Goal: Use online tool/utility: Utilize a website feature to perform a specific function

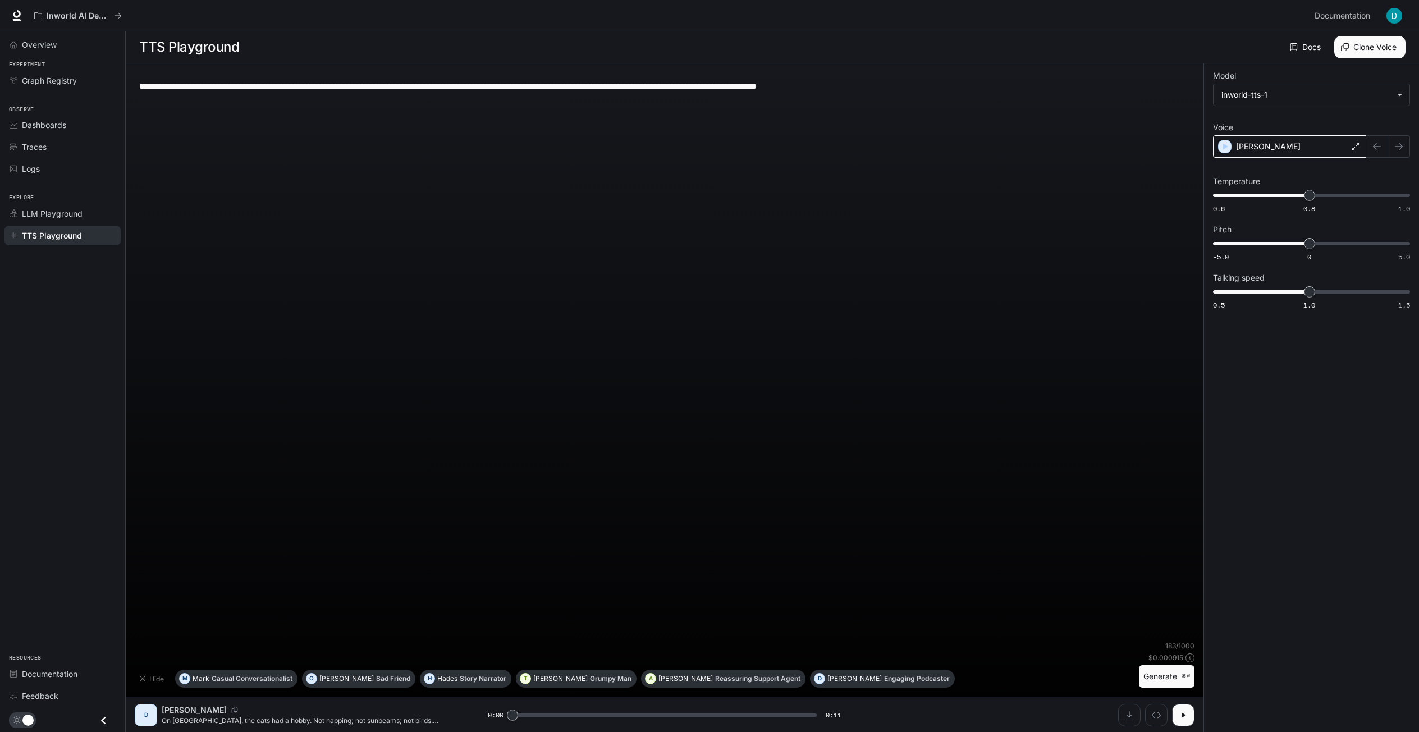
click at [1335, 145] on div "Dennis" at bounding box center [1289, 146] width 153 height 22
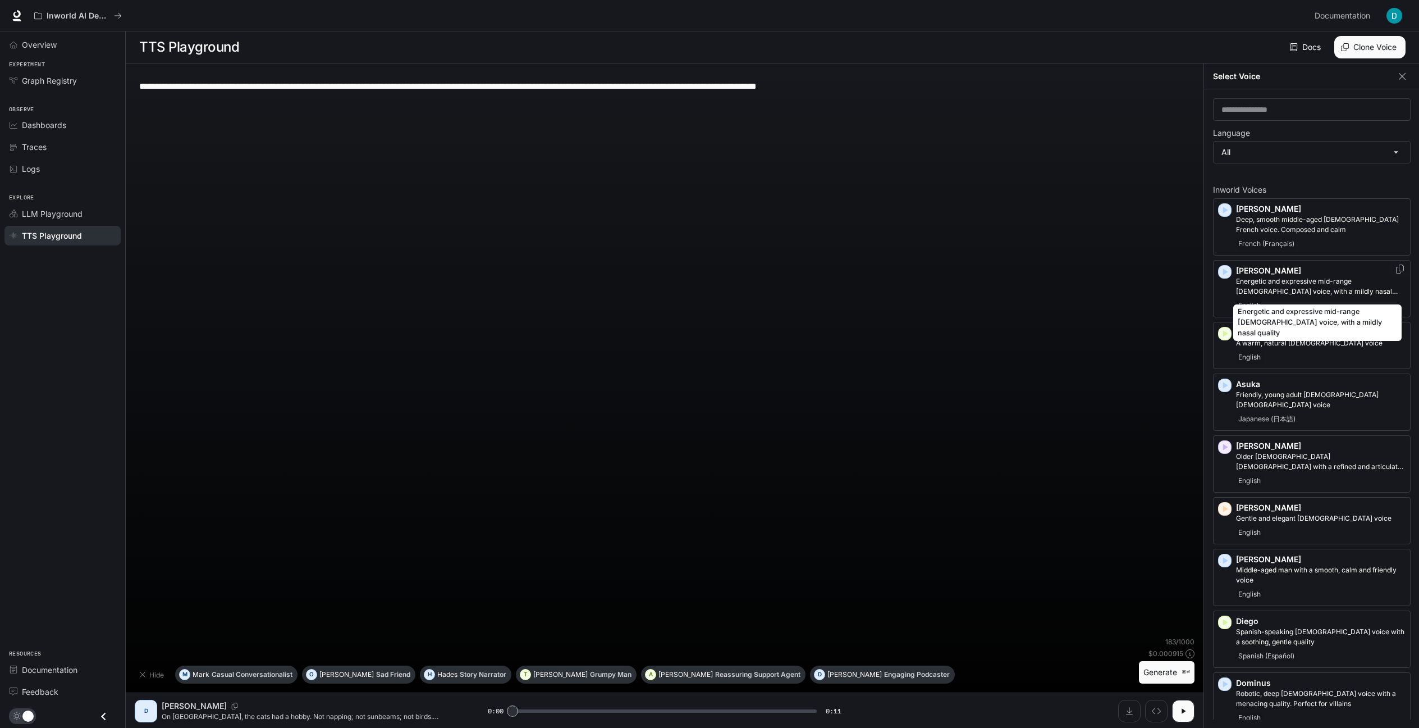
click at [1336, 292] on p "Energetic and expressive mid-range male voice, with a mildly nasal quality" at bounding box center [1321, 286] width 170 height 20
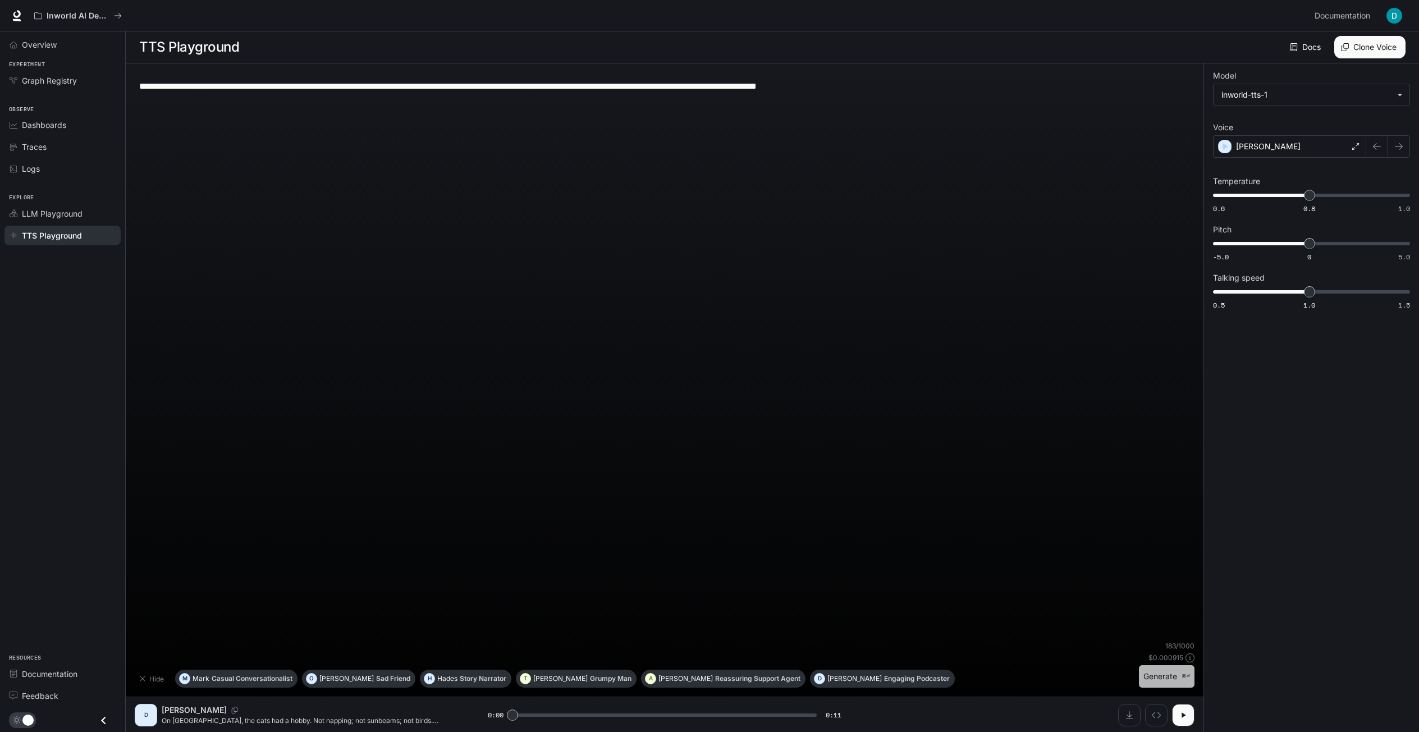
click at [1160, 677] on button "Generate ⌘⏎" at bounding box center [1167, 676] width 56 height 23
click at [1344, 144] on div "Alex" at bounding box center [1289, 146] width 153 height 22
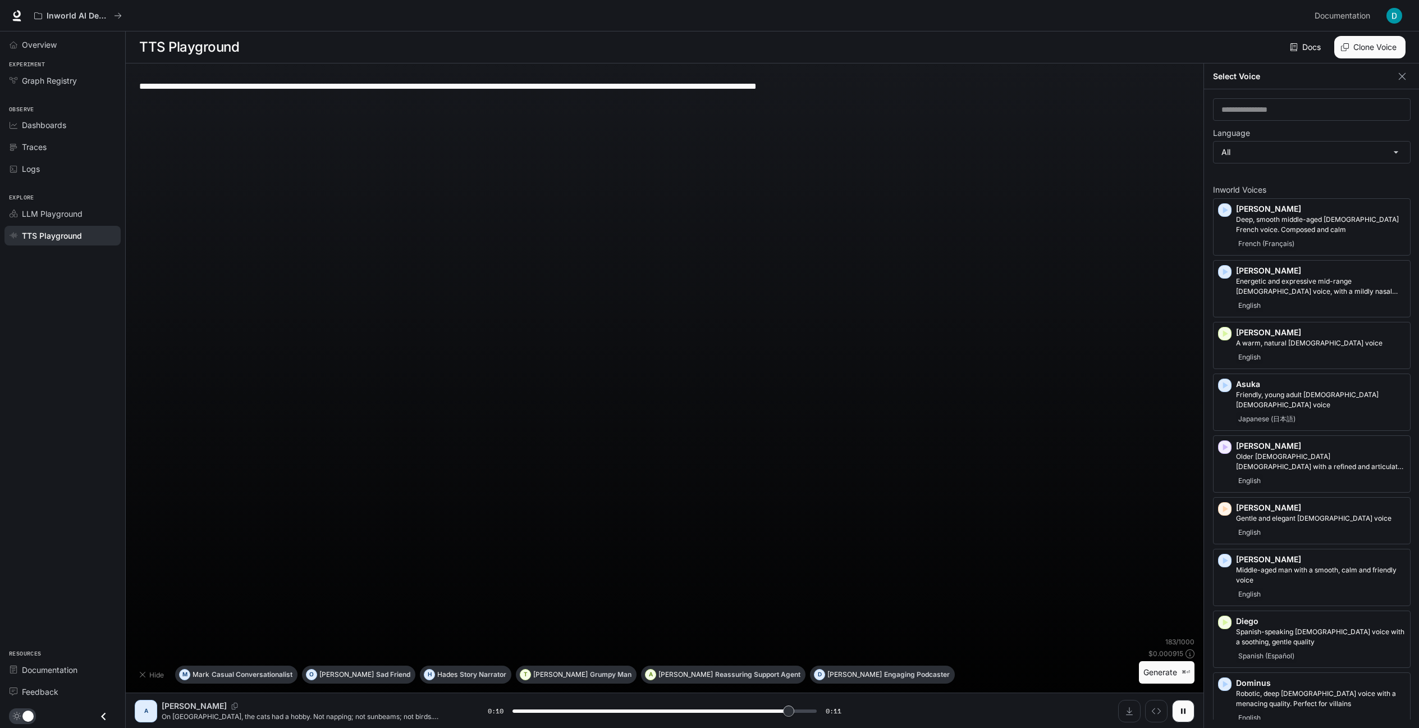
click at [1285, 71] on div "Select Voice" at bounding box center [1312, 76] width 216 height 26
click at [1398, 74] on icon "button" at bounding box center [1402, 76] width 11 height 11
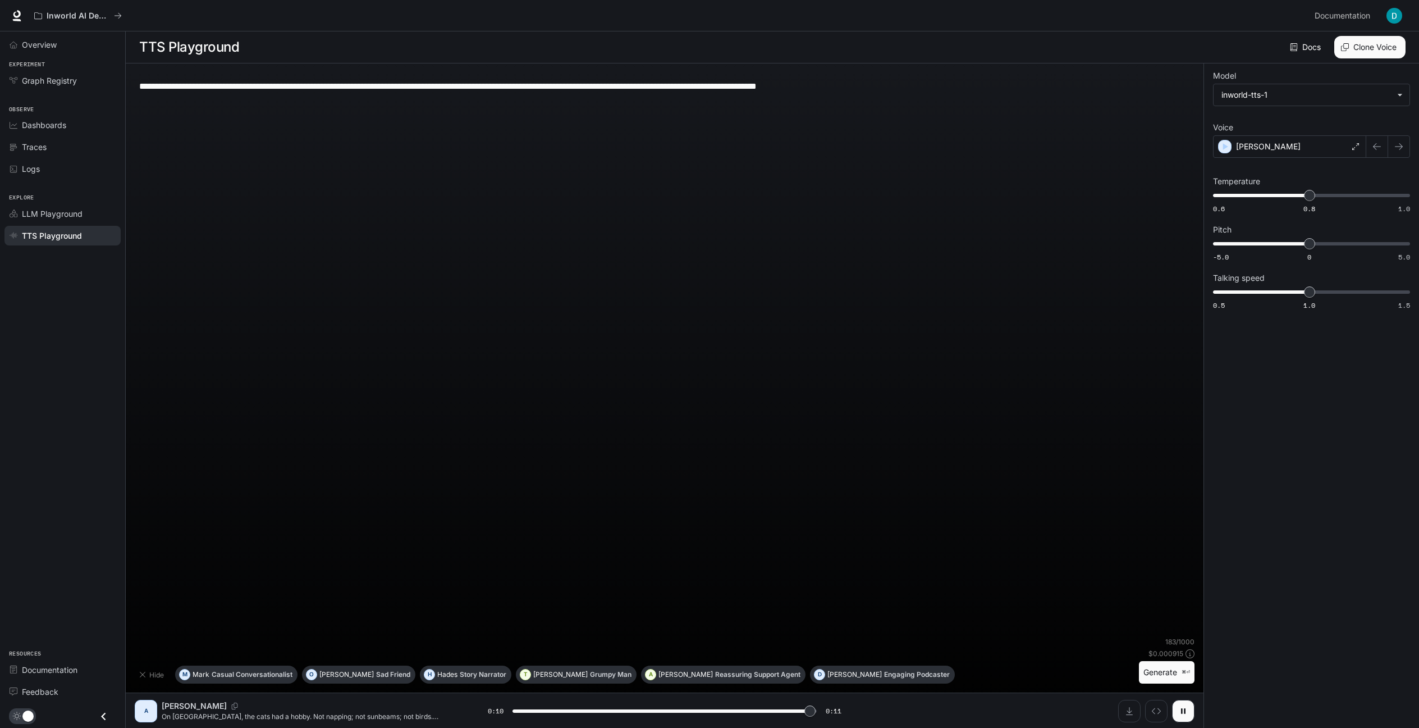
type input "*"
click at [1282, 92] on body "**********" at bounding box center [712, 366] width 1424 height 733
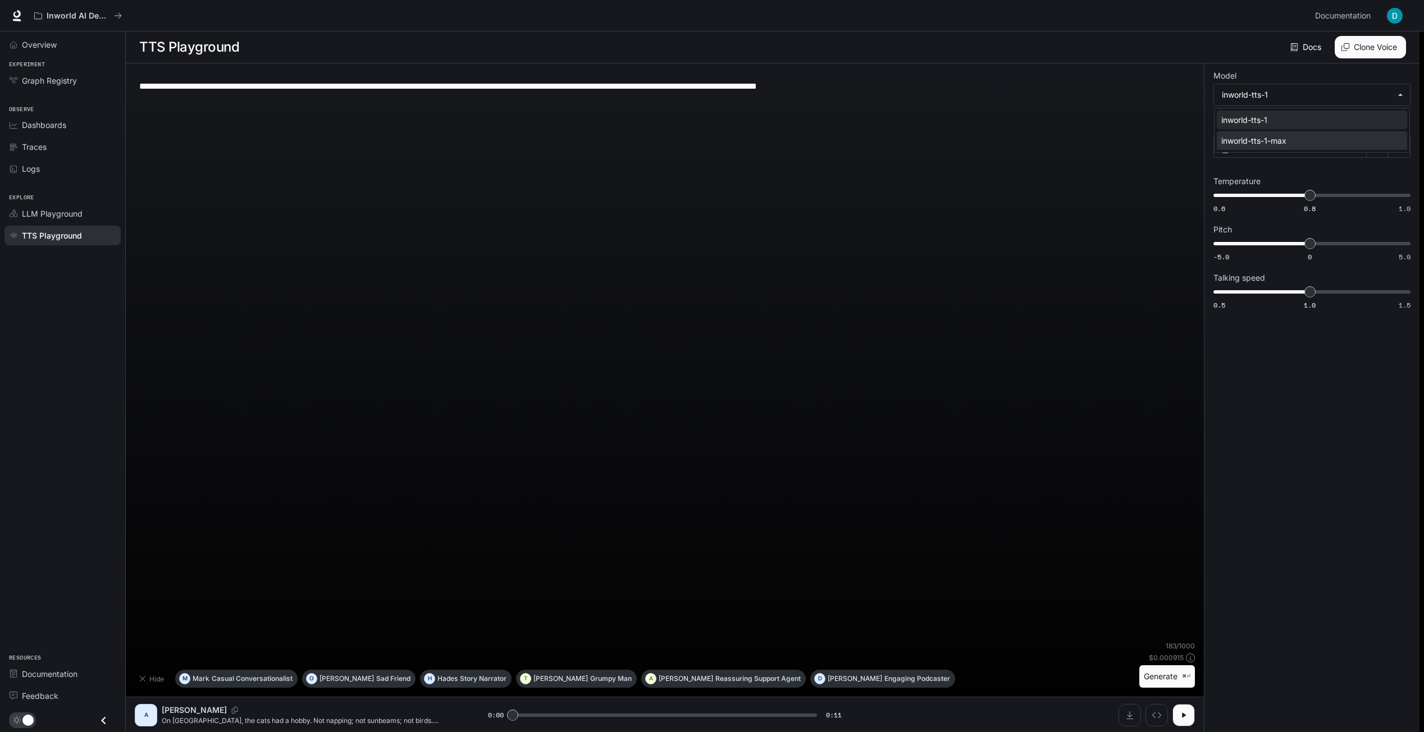
click at [1279, 143] on div "inworld-tts-1-max" at bounding box center [1309, 141] width 177 height 12
type input "**********"
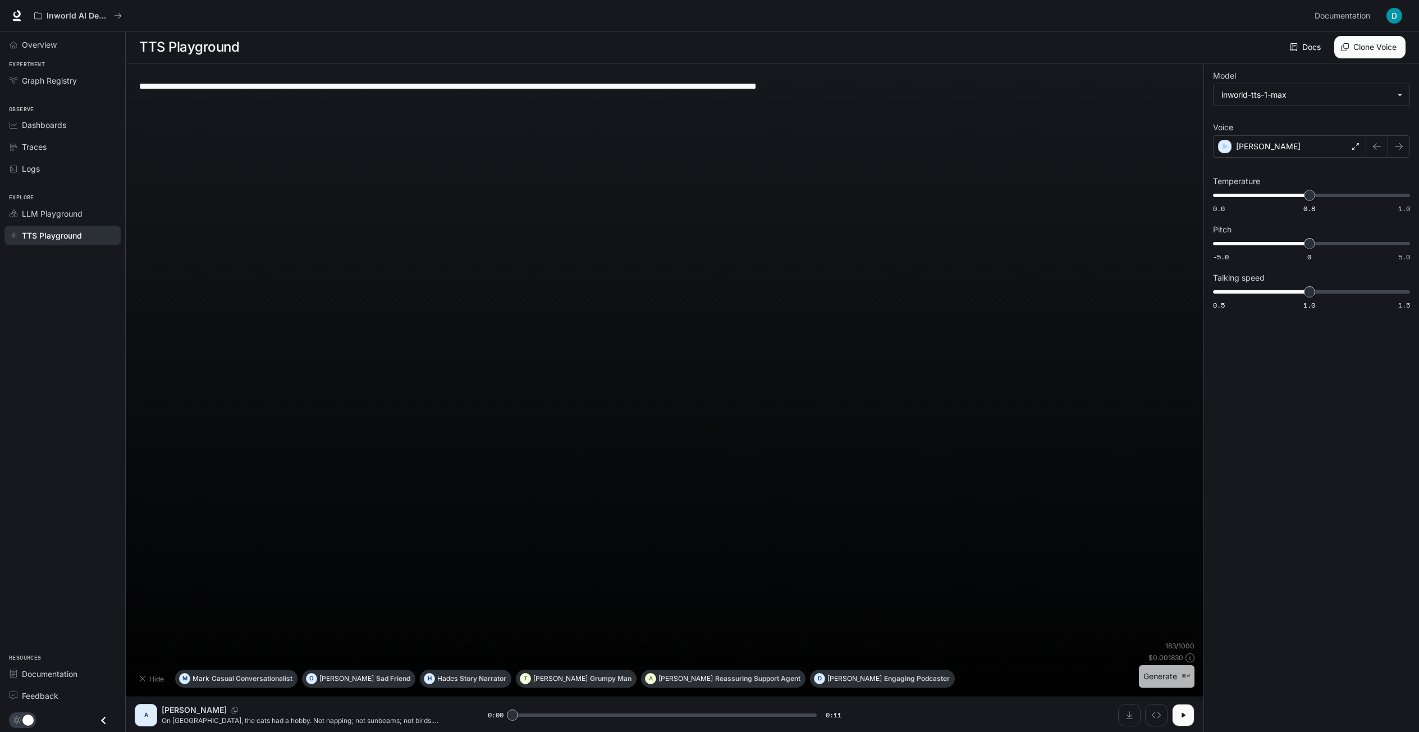
click at [1151, 679] on button "Generate ⌘⏎" at bounding box center [1167, 676] width 56 height 23
click at [1357, 147] on icon at bounding box center [1355, 146] width 7 height 7
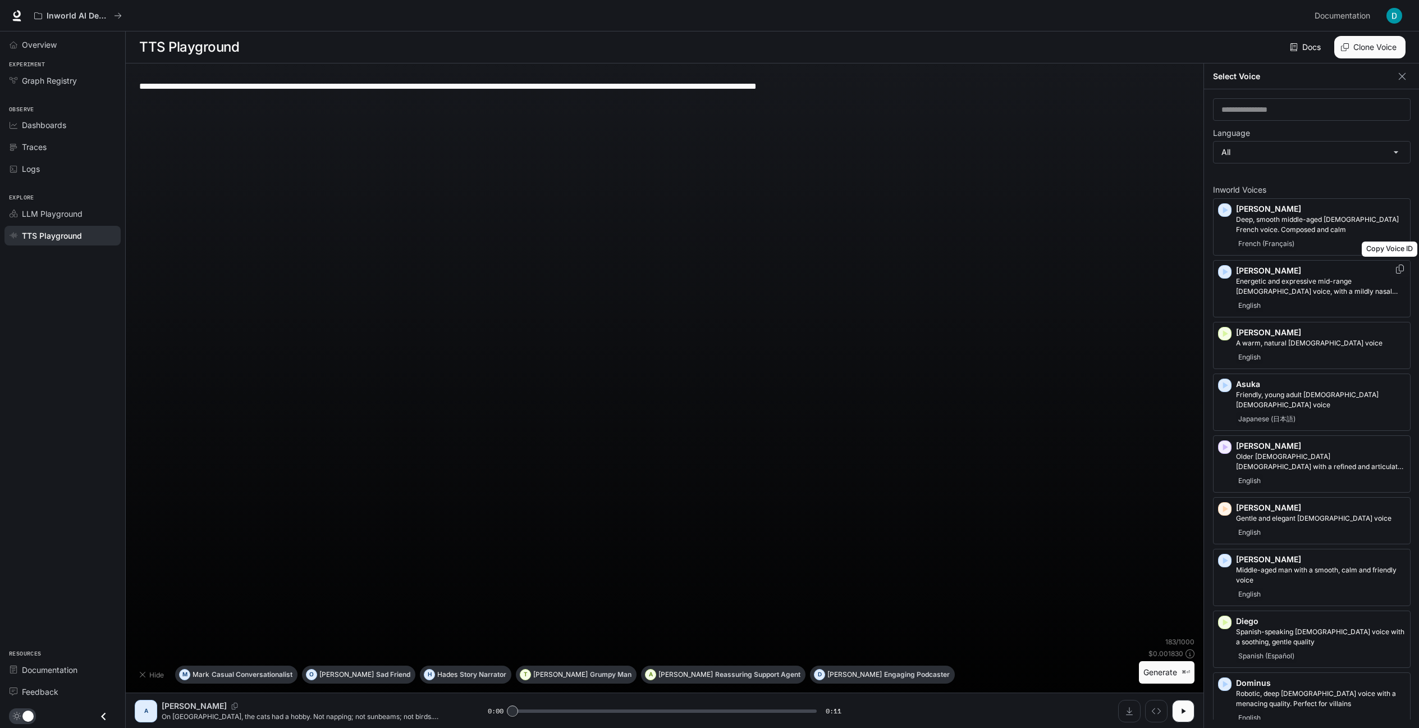
click at [1394, 268] on icon "Copy Voice ID" at bounding box center [1399, 268] width 11 height 9
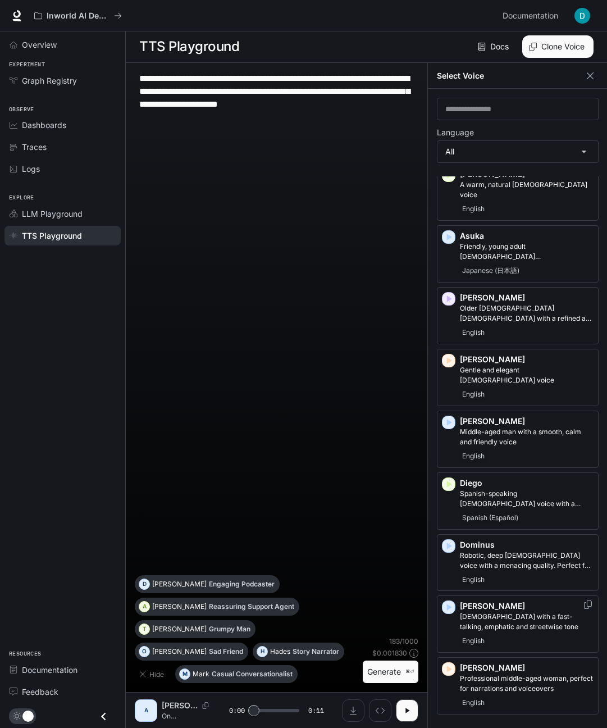
scroll to position [190, 0]
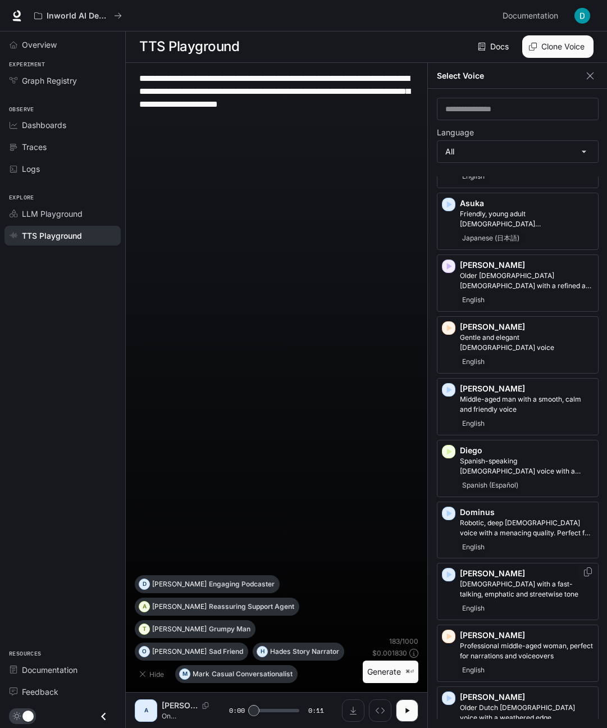
click at [527, 568] on p "Edward" at bounding box center [527, 573] width 134 height 11
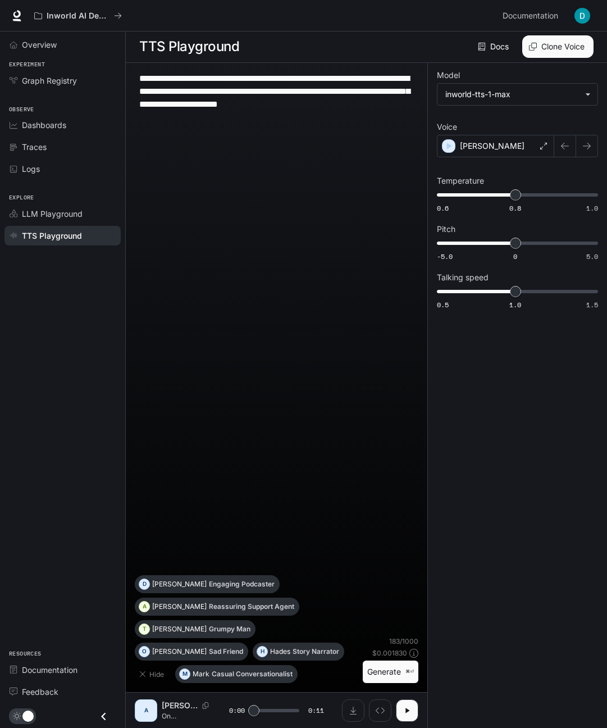
scroll to position [1, 0]
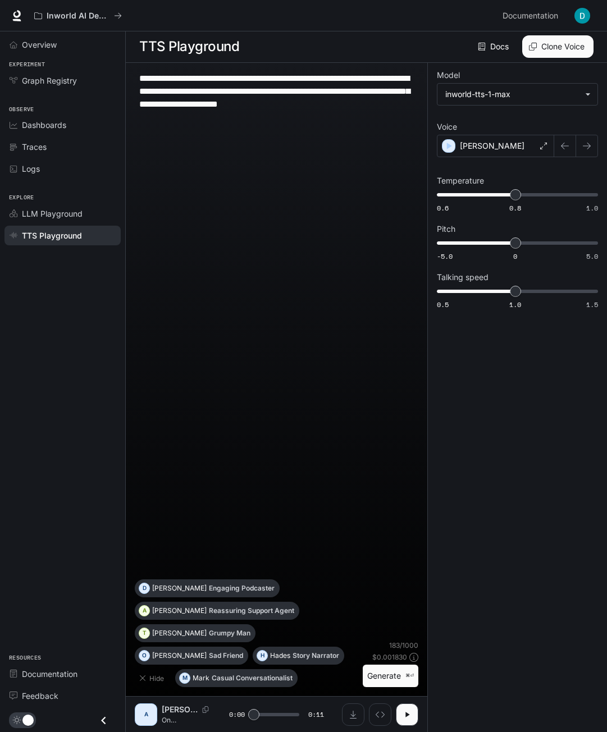
click at [378, 680] on button "Generate ⌘⏎" at bounding box center [391, 676] width 56 height 23
click at [533, 145] on div "Edward" at bounding box center [495, 146] width 117 height 22
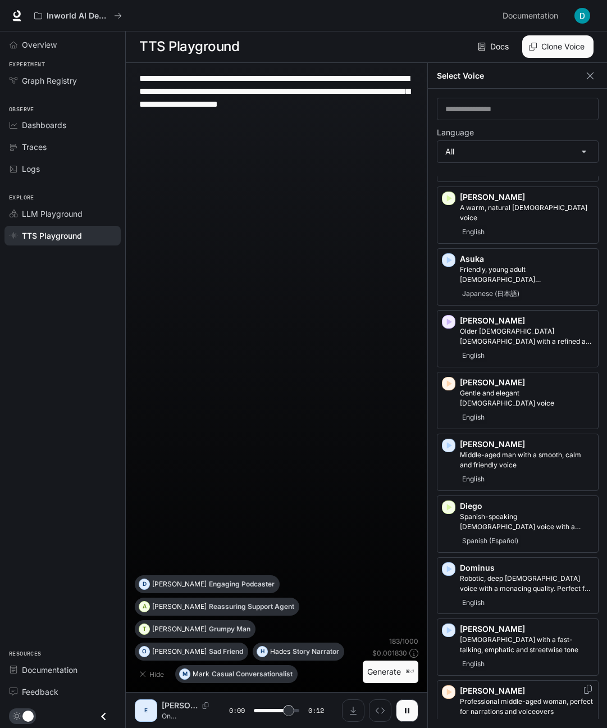
scroll to position [462, 0]
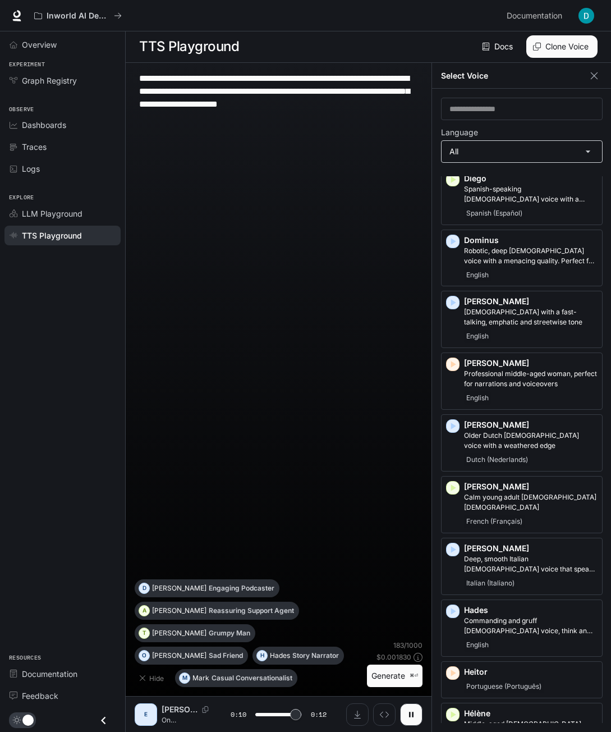
click at [485, 155] on body "**********" at bounding box center [305, 365] width 611 height 733
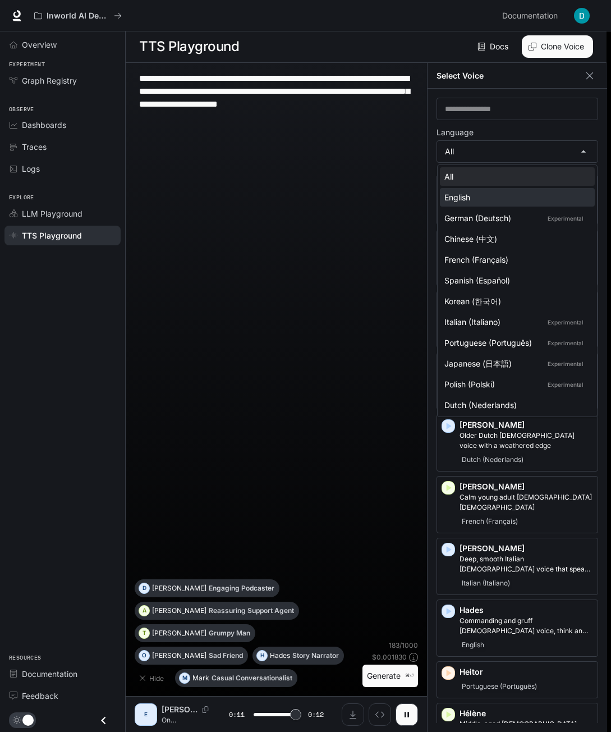
click at [467, 201] on div "English" at bounding box center [515, 197] width 141 height 12
type input "****"
type input "*****"
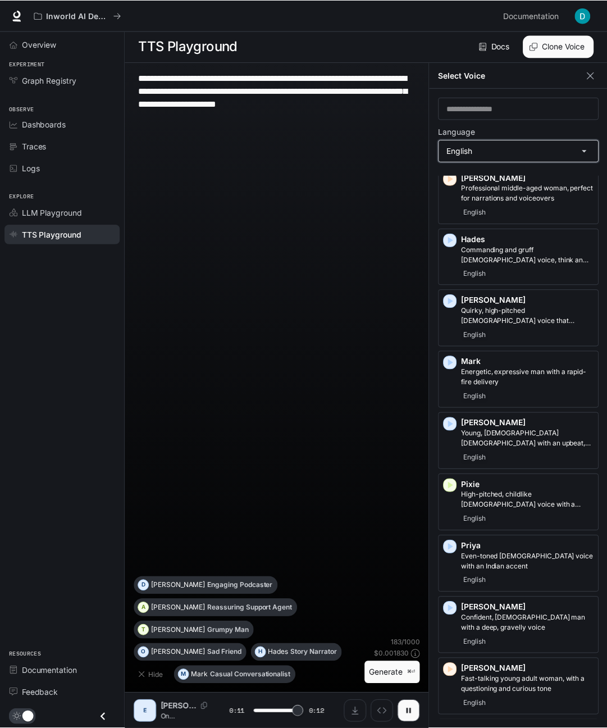
scroll to position [277, 0]
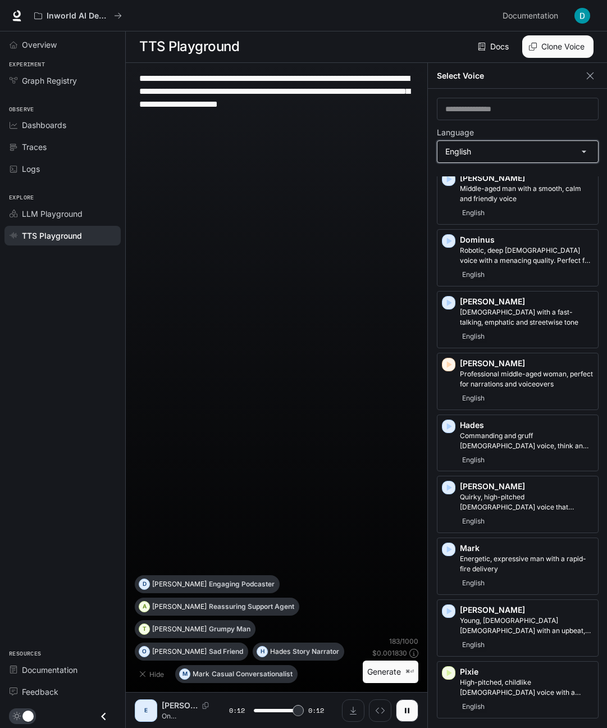
type input "*"
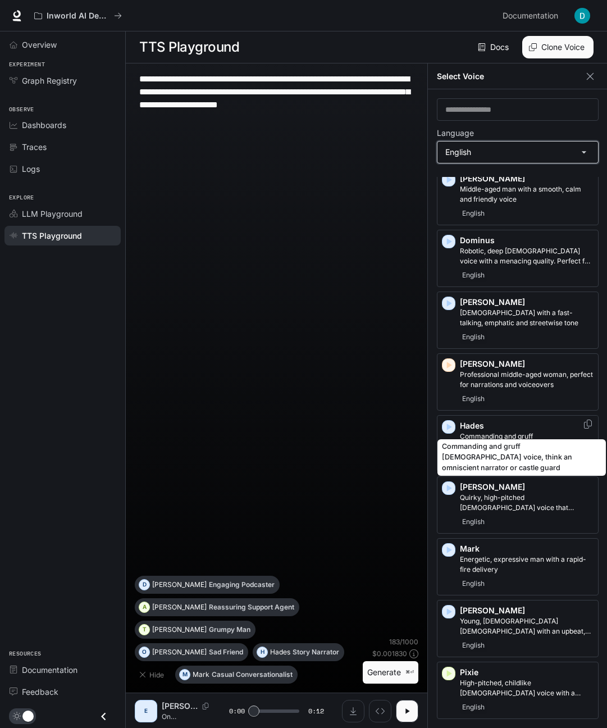
scroll to position [5, 0]
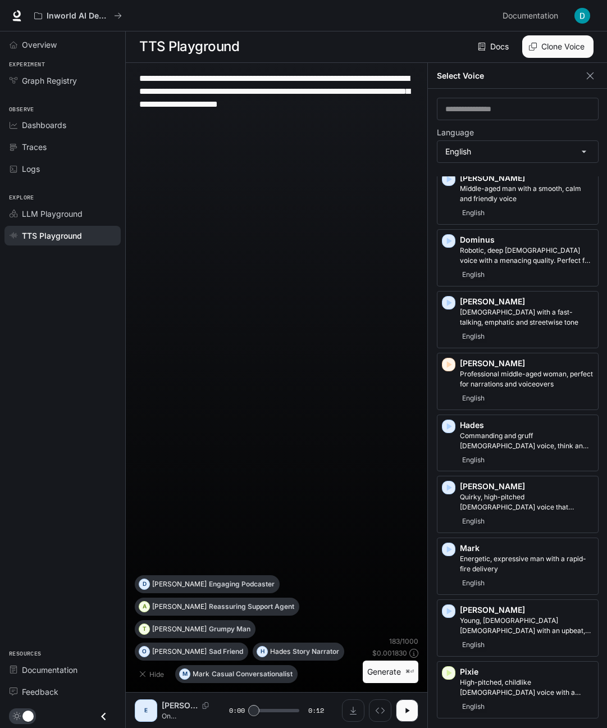
click at [544, 129] on label "Language" at bounding box center [518, 134] width 162 height 11
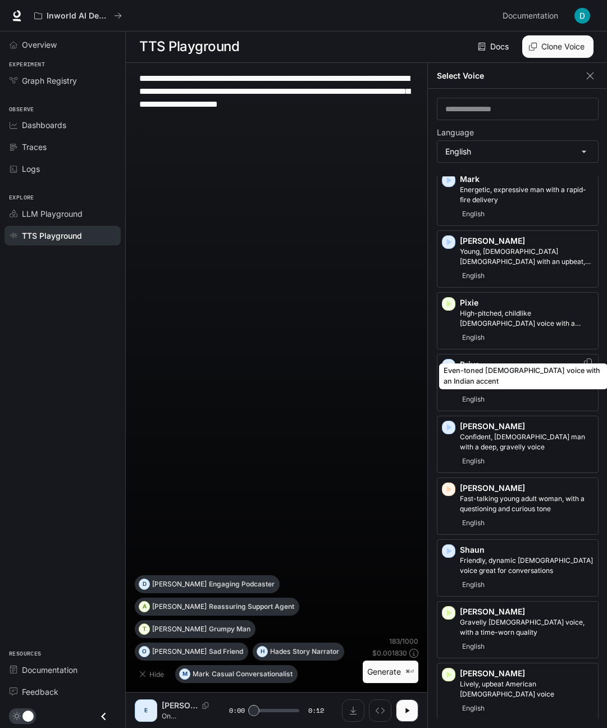
scroll to position [664, 0]
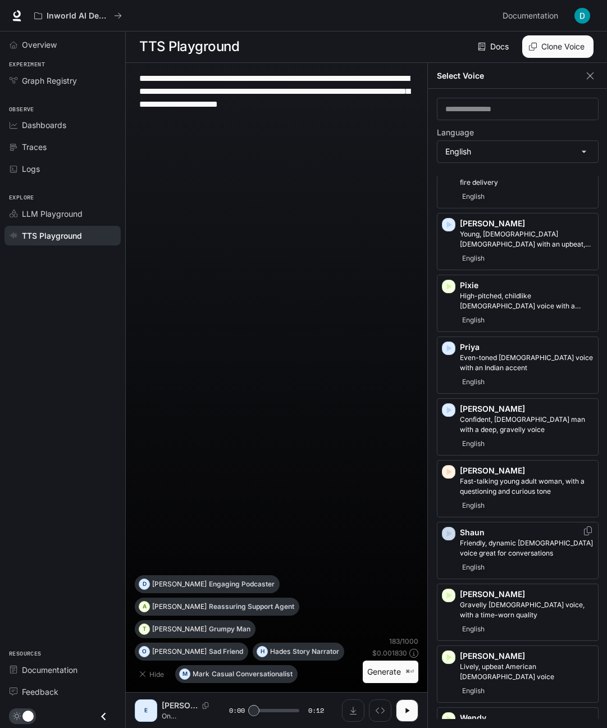
drag, startPoint x: 450, startPoint y: 509, endPoint x: 458, endPoint y: 516, distance: 9.9
click at [450, 528] on icon "button" at bounding box center [448, 533] width 11 height 11
click at [451, 466] on icon "button" at bounding box center [448, 471] width 11 height 11
click at [455, 403] on div "button" at bounding box center [448, 409] width 13 height 13
click at [583, 402] on icon "Copy Voice ID" at bounding box center [587, 406] width 11 height 9
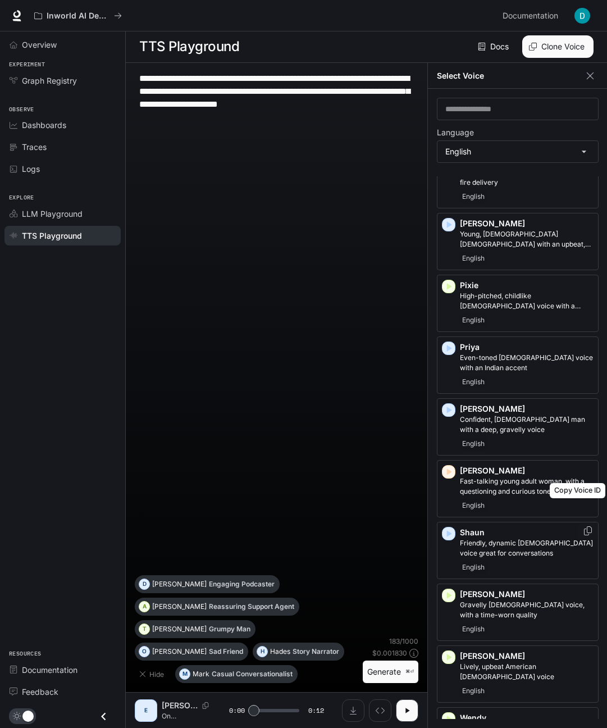
click at [584, 526] on icon "Copy Voice ID" at bounding box center [588, 530] width 8 height 9
click at [454, 651] on div "button" at bounding box center [448, 657] width 12 height 12
click at [450, 715] on icon "button" at bounding box center [449, 718] width 5 height 7
click at [584, 711] on icon "Copy Voice ID" at bounding box center [588, 715] width 8 height 9
click at [447, 221] on icon "button" at bounding box center [449, 224] width 5 height 7
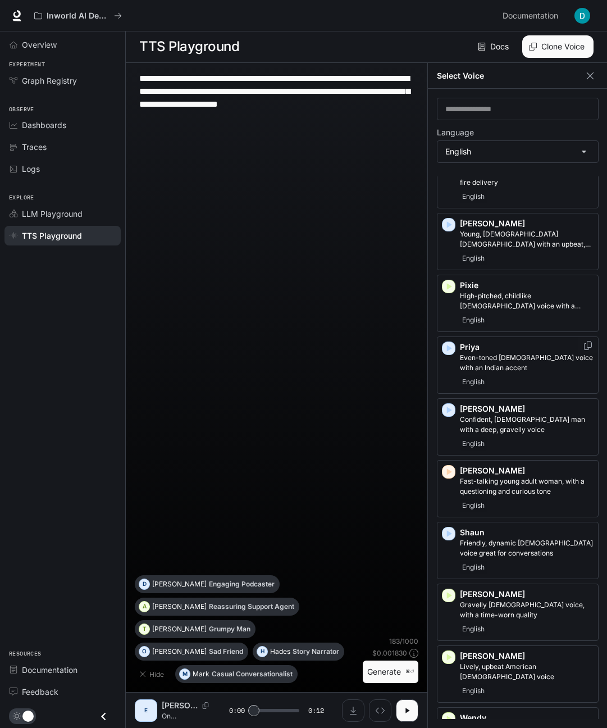
scroll to position [529, 0]
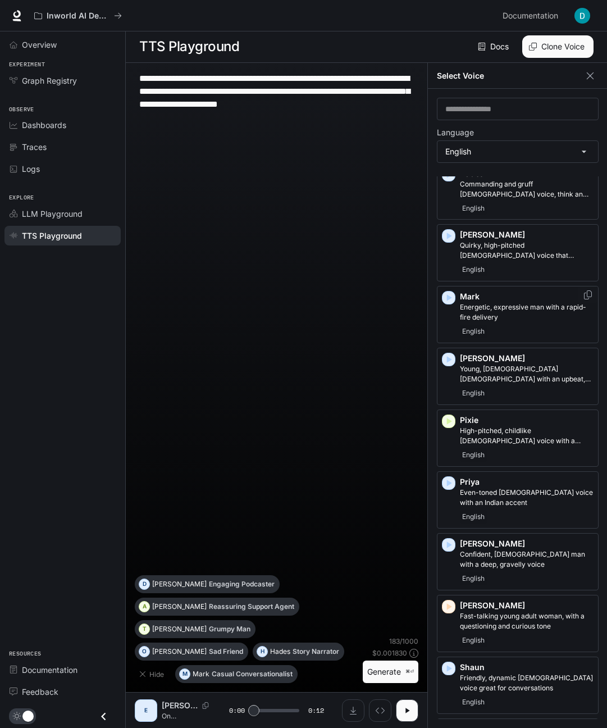
click at [450, 295] on icon "button" at bounding box center [449, 298] width 5 height 7
click at [582, 290] on icon "Copy Voice ID" at bounding box center [587, 294] width 11 height 9
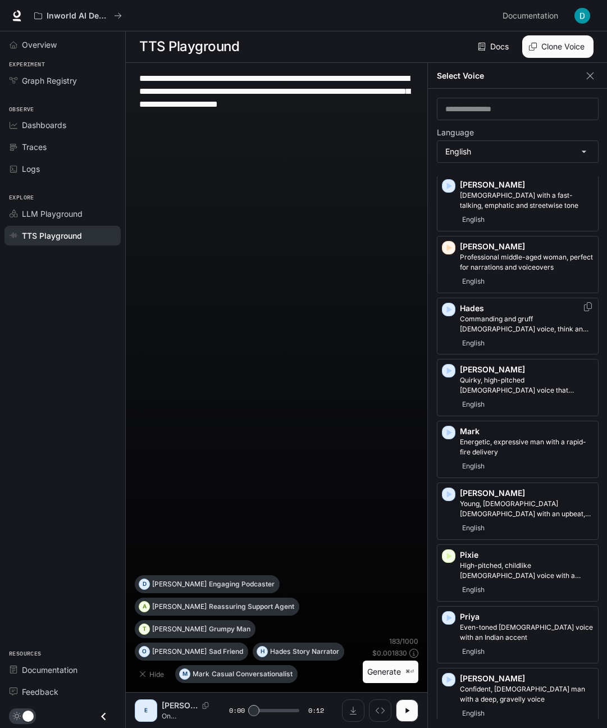
click at [449, 306] on icon "button" at bounding box center [449, 309] width 5 height 7
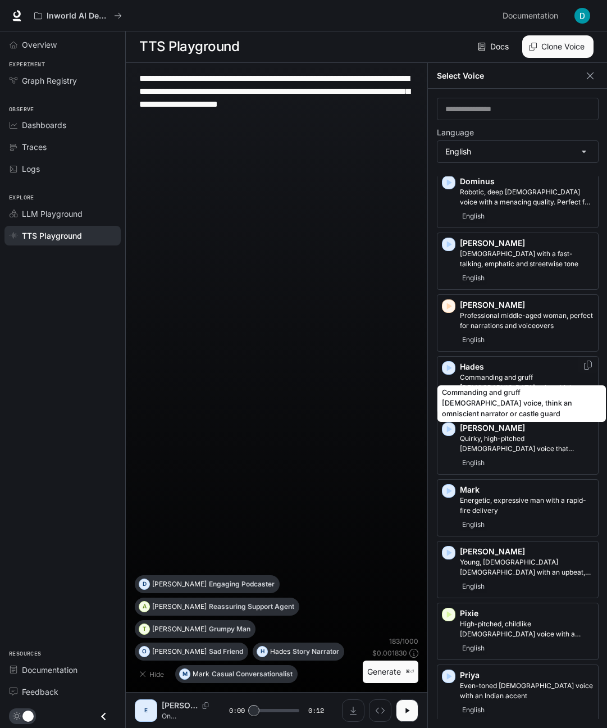
scroll to position [327, 0]
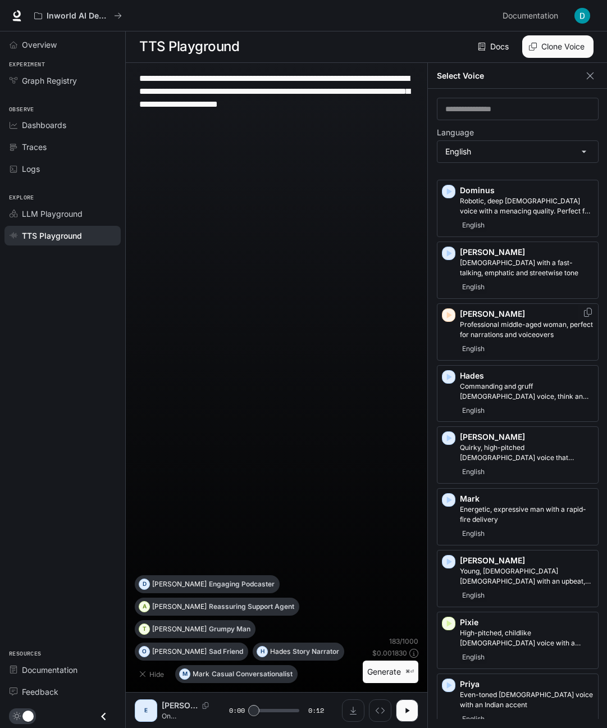
click at [451, 309] on icon "button" at bounding box center [448, 314] width 11 height 11
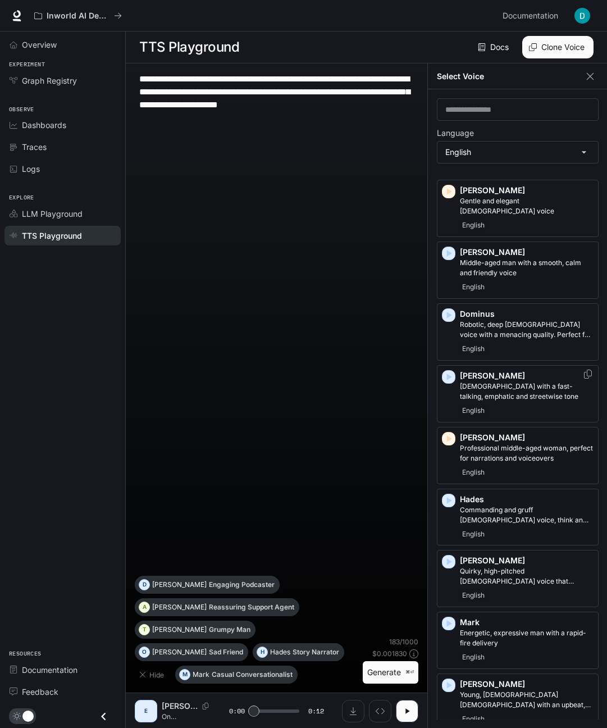
scroll to position [192, 0]
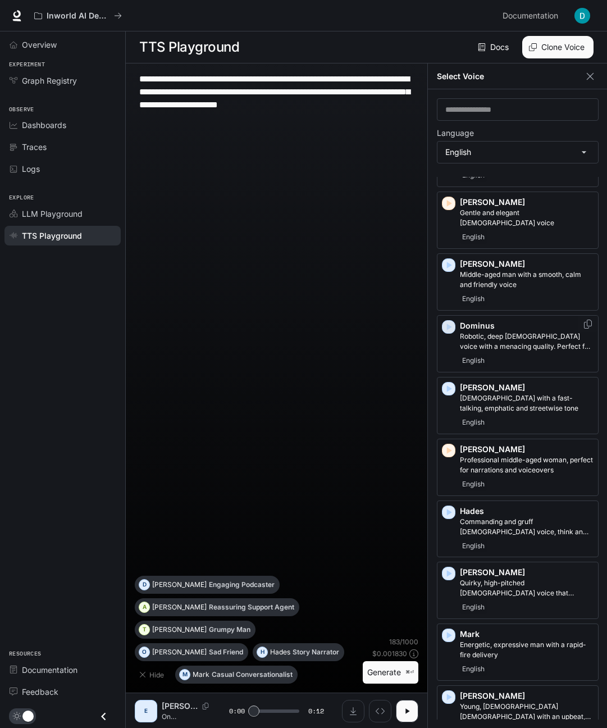
click at [448, 323] on icon "button" at bounding box center [449, 326] width 5 height 7
click at [451, 259] on icon "button" at bounding box center [448, 264] width 11 height 11
click at [454, 197] on div "button" at bounding box center [448, 203] width 12 height 12
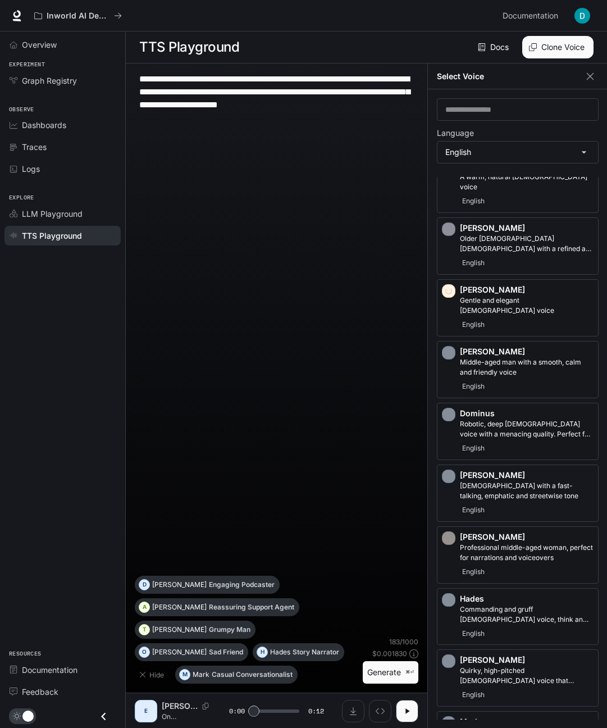
scroll to position [57, 0]
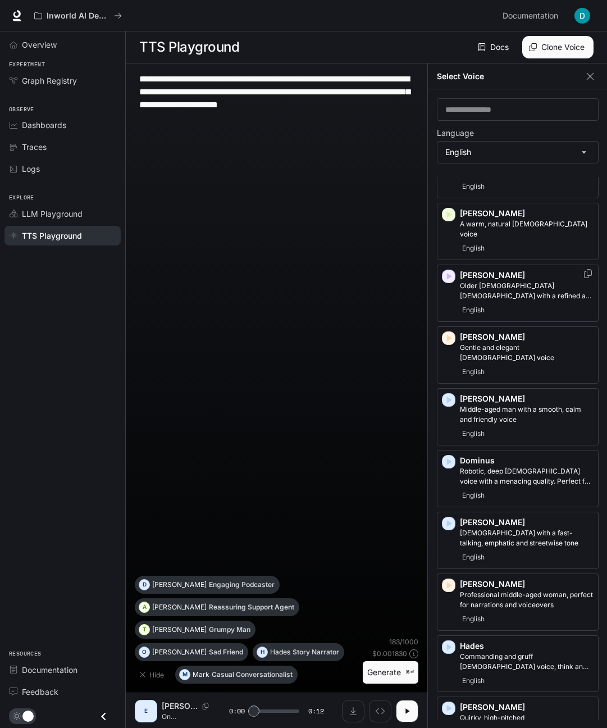
click at [450, 273] on icon "button" at bounding box center [449, 276] width 5 height 7
click at [452, 212] on icon "button" at bounding box center [448, 214] width 11 height 11
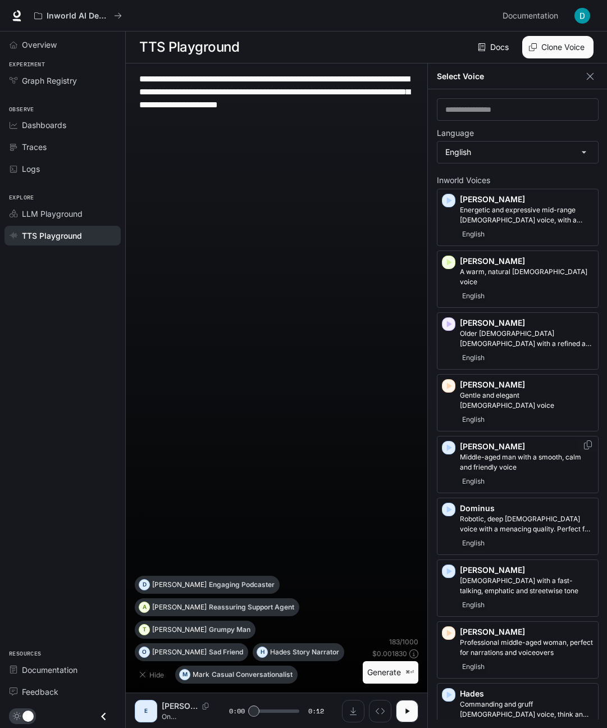
scroll to position [0, 0]
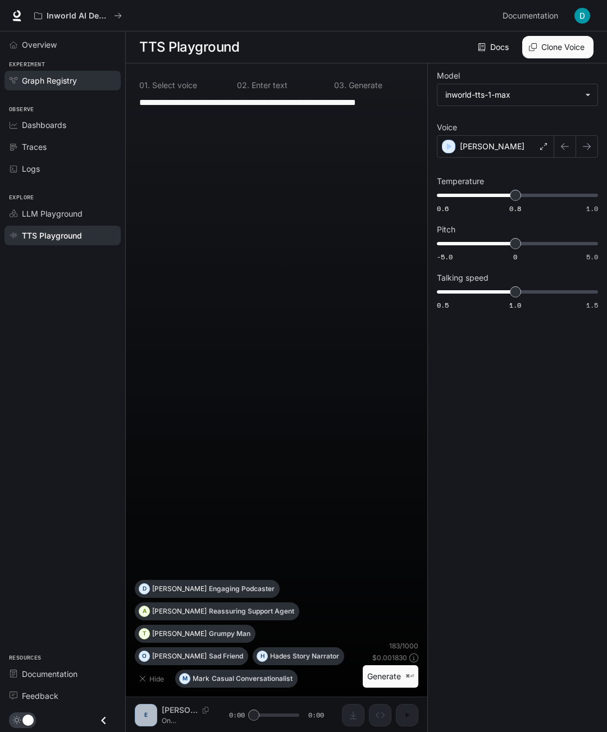
click at [38, 81] on span "Graph Registry" at bounding box center [49, 81] width 55 height 12
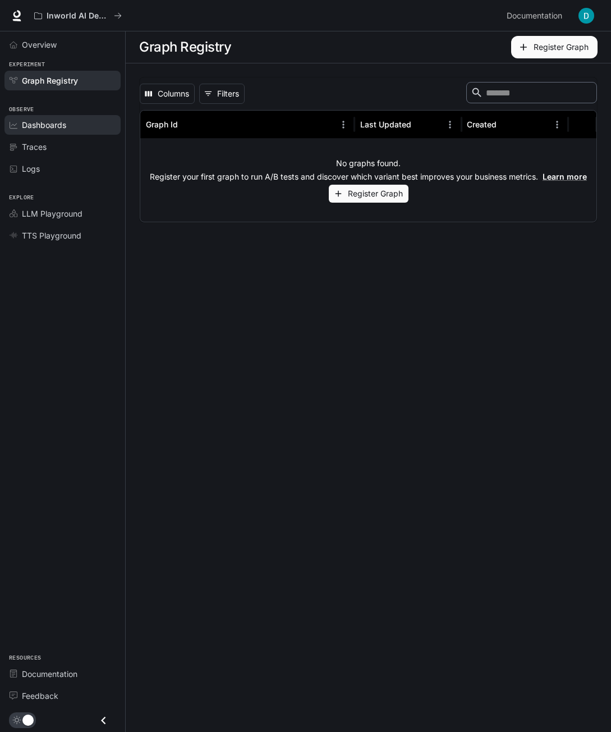
click at [66, 125] on span "Dashboards" at bounding box center [44, 125] width 44 height 12
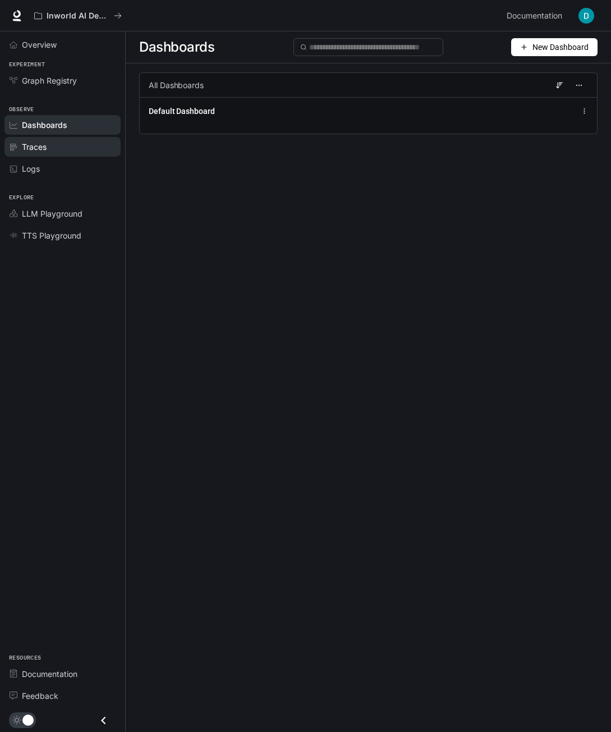
click at [60, 147] on div "Traces" at bounding box center [69, 147] width 94 height 12
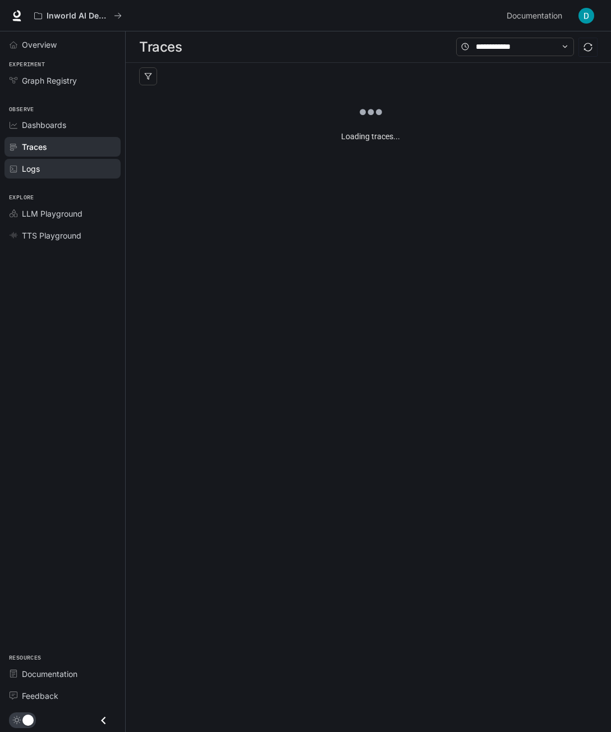
click at [47, 165] on div "Logs" at bounding box center [69, 169] width 94 height 12
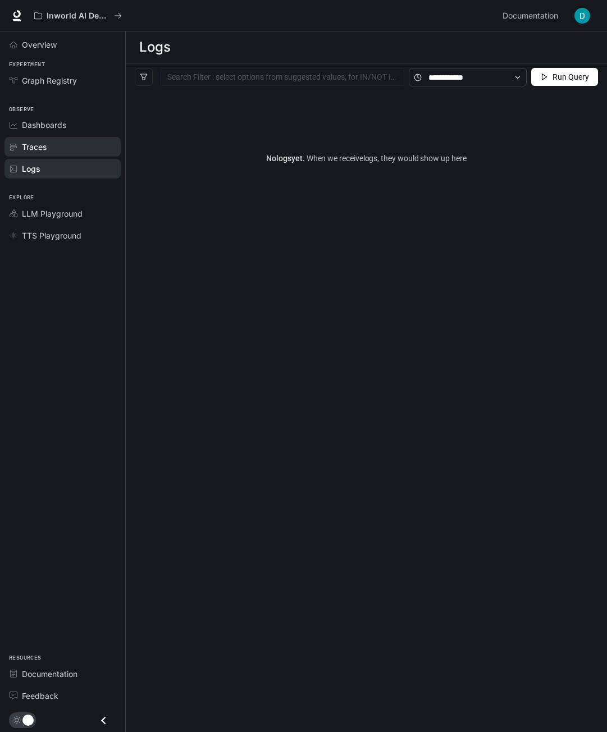
click at [40, 145] on span "Traces" at bounding box center [34, 147] width 25 height 12
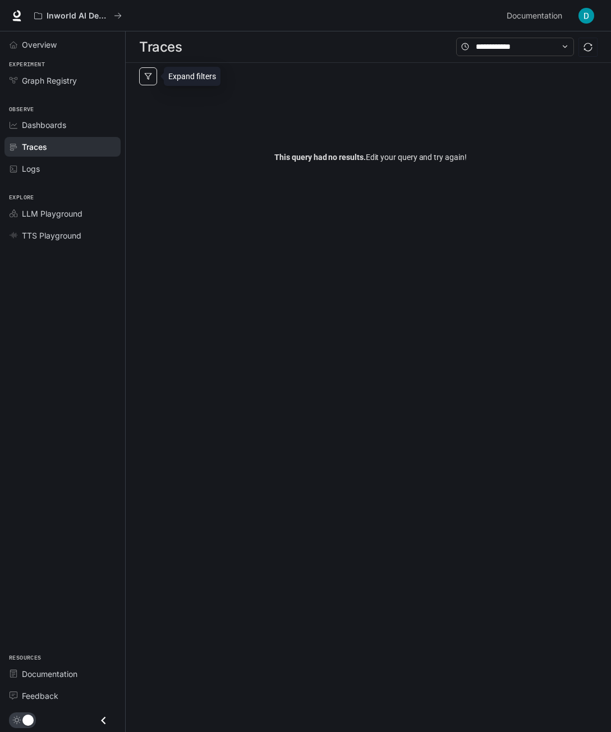
click at [149, 81] on button "button" at bounding box center [148, 76] width 18 height 18
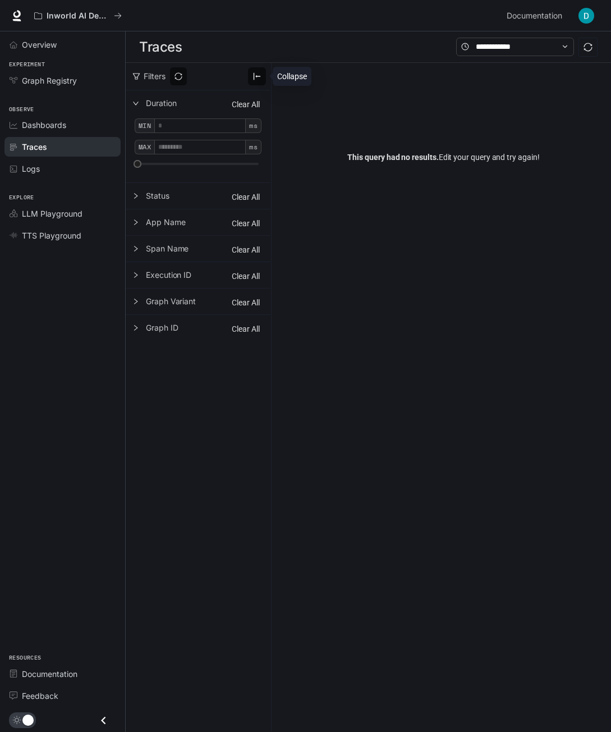
click at [260, 77] on icon "vertical-align-top" at bounding box center [257, 76] width 9 height 9
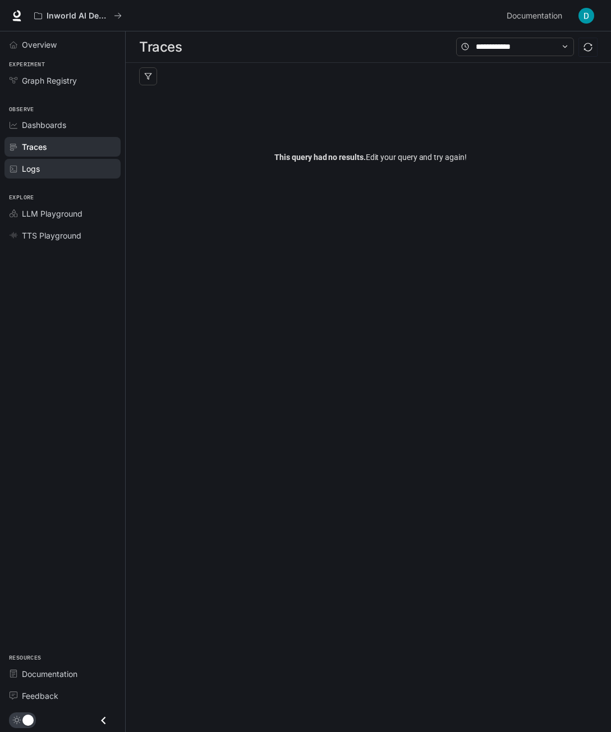
click at [39, 171] on span "Logs" at bounding box center [31, 169] width 18 height 12
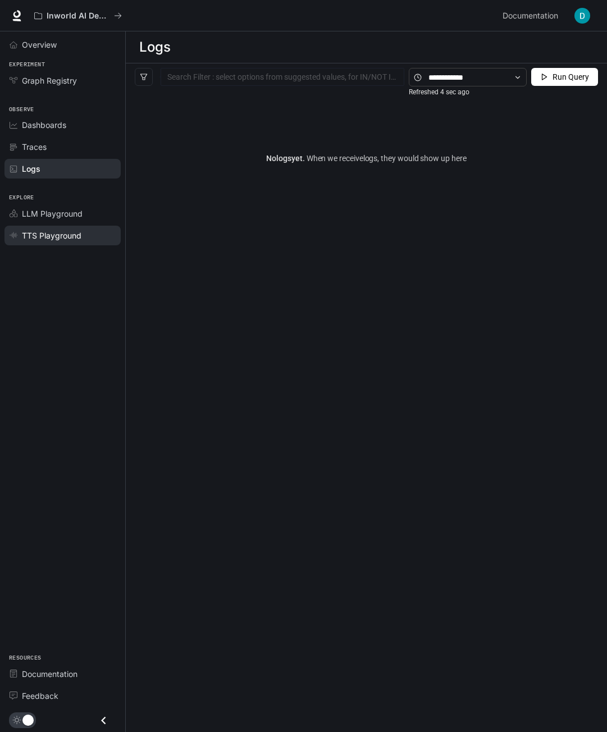
click at [44, 231] on span "TTS Playground" at bounding box center [52, 236] width 60 height 12
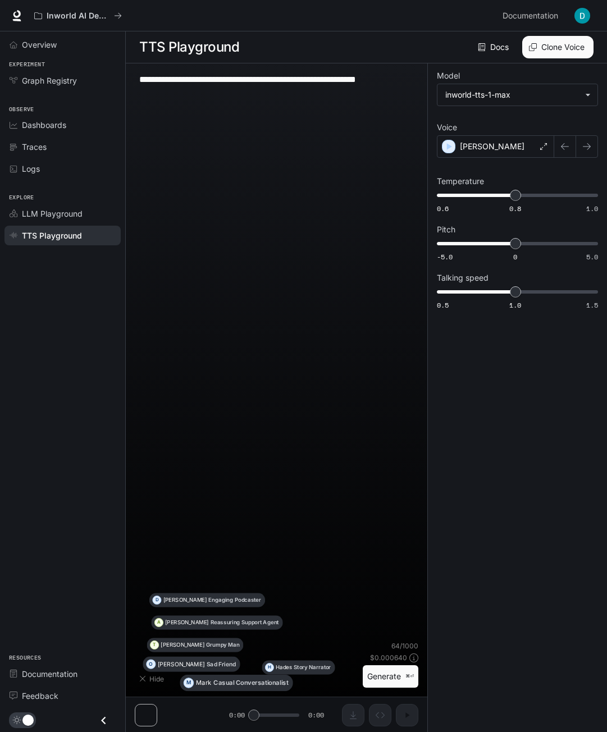
type textarea "**********"
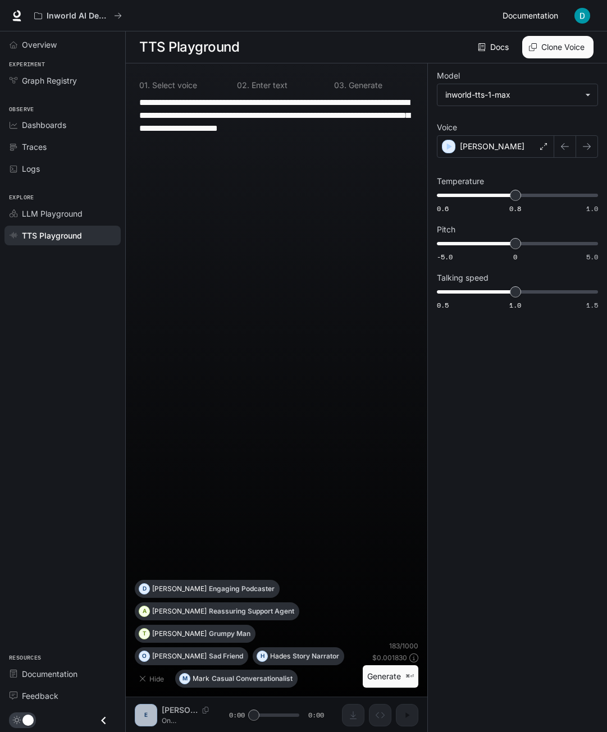
click at [537, 13] on span "Documentation" at bounding box center [530, 16] width 56 height 14
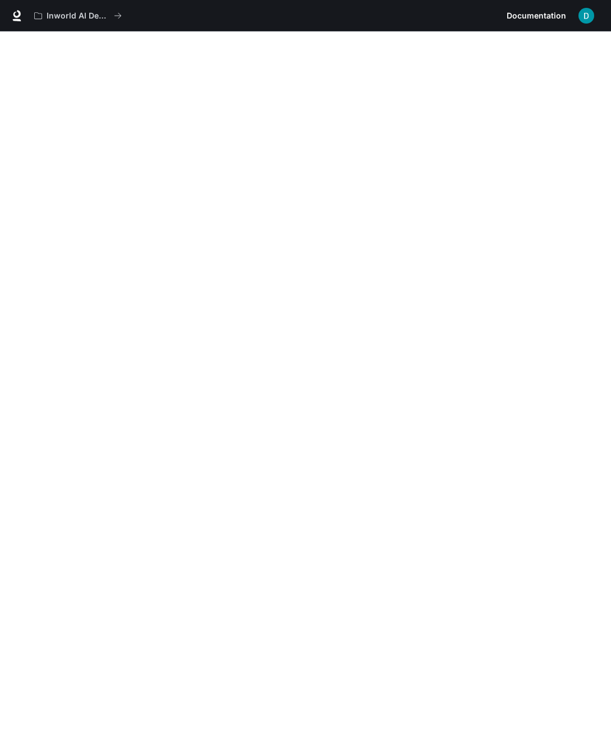
drag, startPoint x: 21, startPoint y: 30, endPoint x: 21, endPoint y: 22, distance: 7.9
click at [21, 29] on div "Inworld AI Demos Documentation Documentation" at bounding box center [305, 15] width 611 height 31
click at [21, 22] on div at bounding box center [17, 16] width 16 height 16
click at [18, 16] on icon at bounding box center [16, 14] width 7 height 8
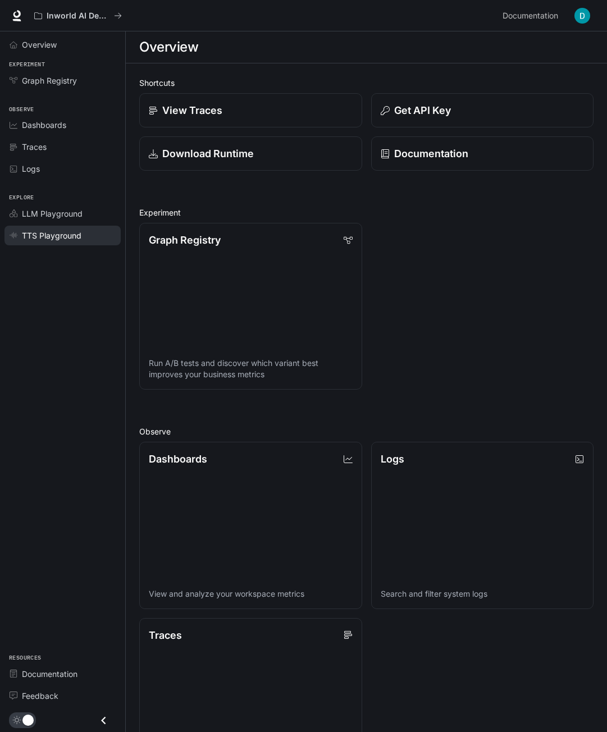
click at [49, 239] on span "TTS Playground" at bounding box center [52, 236] width 60 height 12
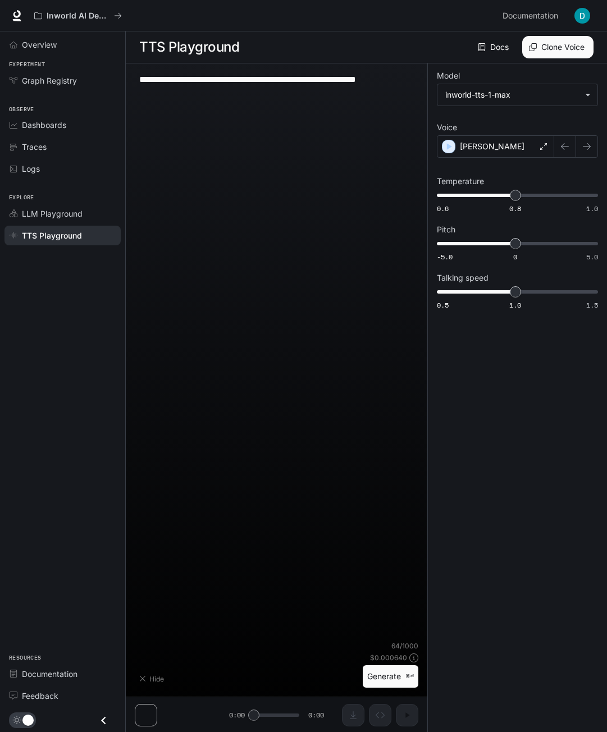
type textarea "**********"
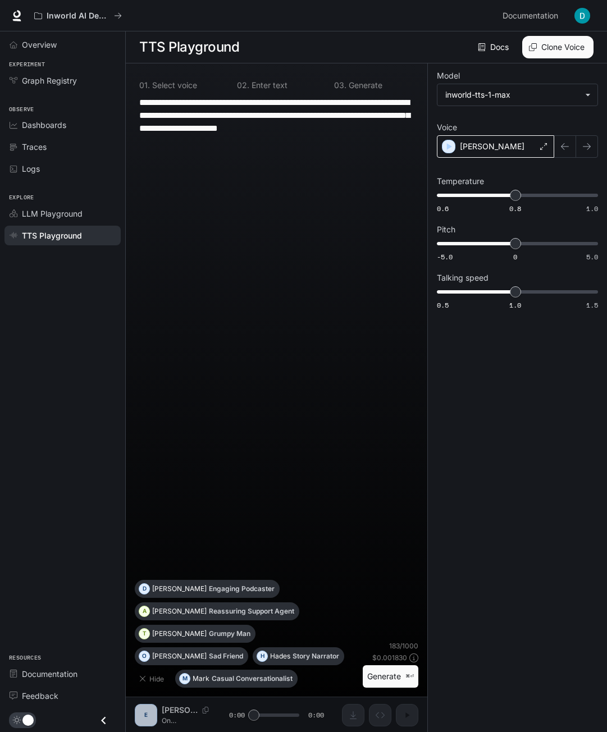
click at [502, 145] on div "[PERSON_NAME]" at bounding box center [495, 146] width 117 height 22
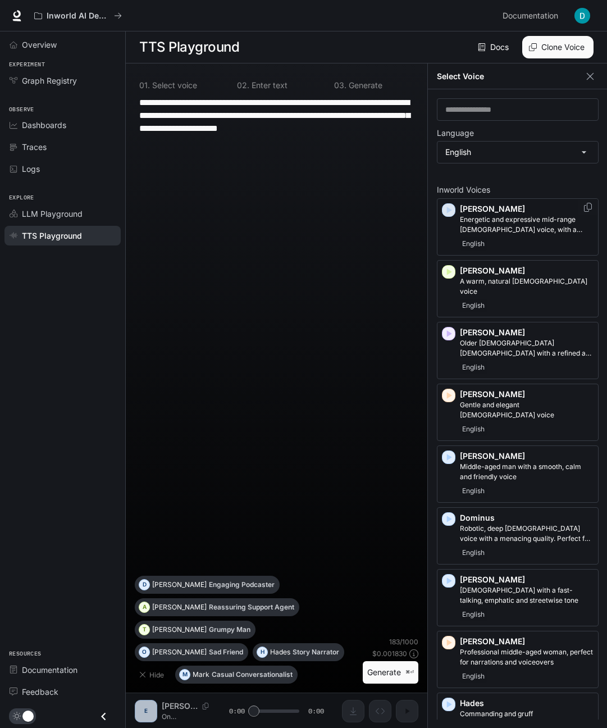
click at [452, 207] on icon "button" at bounding box center [448, 209] width 11 height 11
click at [448, 273] on div "Ashley A warm, natural female voice English" at bounding box center [518, 288] width 162 height 57
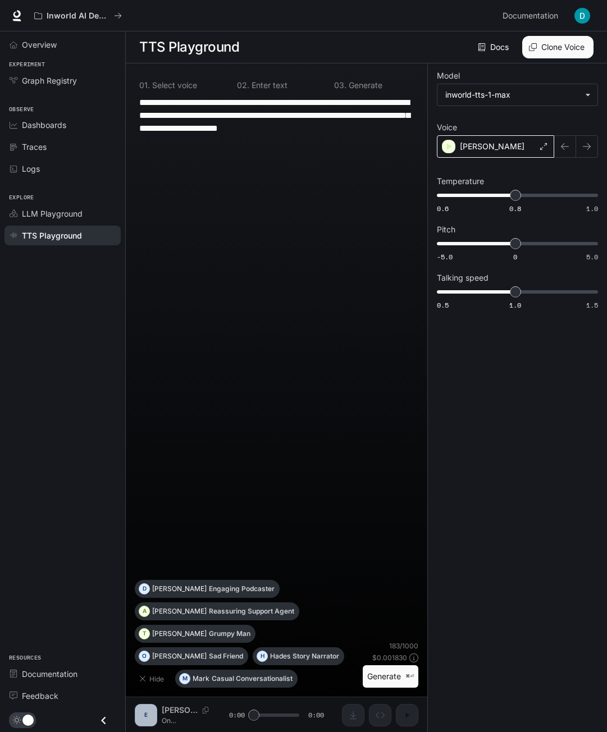
click at [495, 148] on div "[PERSON_NAME]" at bounding box center [495, 146] width 117 height 22
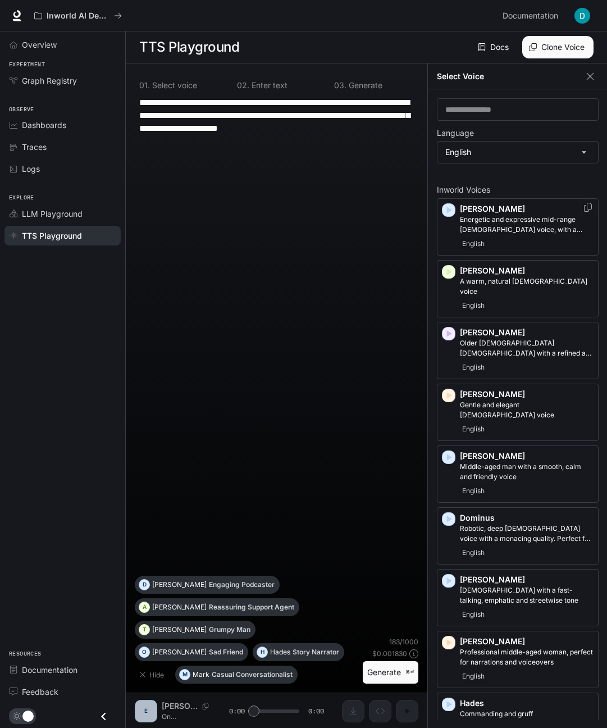
click at [450, 209] on icon "button" at bounding box center [449, 210] width 5 height 7
click at [450, 271] on icon "button" at bounding box center [449, 271] width 5 height 7
click at [449, 328] on icon "button" at bounding box center [448, 333] width 11 height 11
click at [582, 326] on icon "Copy Voice ID" at bounding box center [587, 330] width 11 height 9
